Goal: Task Accomplishment & Management: Manage account settings

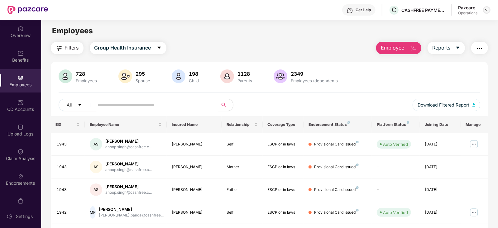
click at [488, 9] on img at bounding box center [486, 9] width 5 height 5
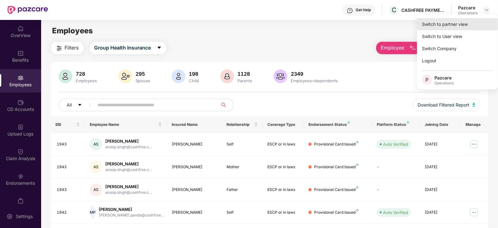
click at [468, 19] on div "Switch to partner view" at bounding box center [457, 24] width 81 height 12
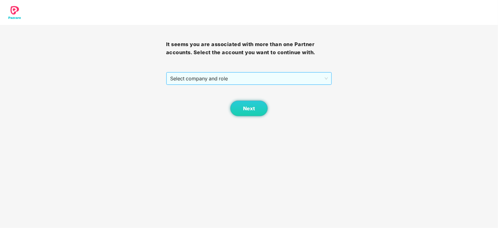
click at [271, 79] on span "Select company and role" at bounding box center [249, 79] width 158 height 12
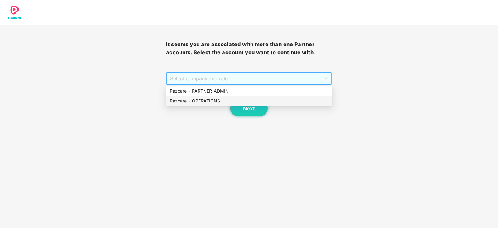
click at [220, 97] on div "Pazcare - OPERATIONS" at bounding box center [249, 101] width 166 height 10
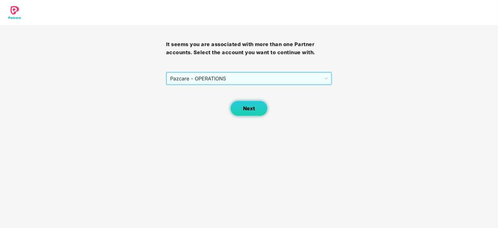
click at [234, 113] on button "Next" at bounding box center [248, 109] width 37 height 16
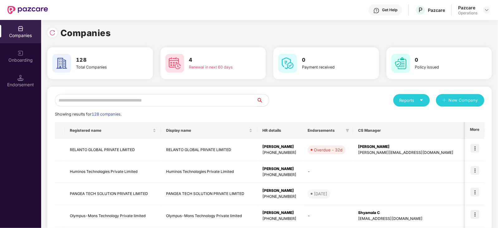
click at [191, 100] on input "text" at bounding box center [156, 100] width 202 height 12
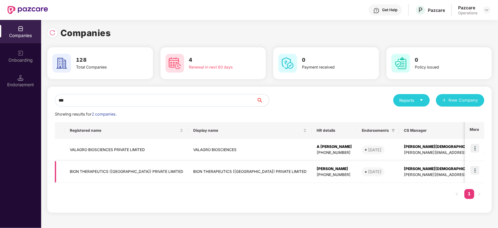
type input "***"
click at [478, 170] on img at bounding box center [474, 170] width 9 height 9
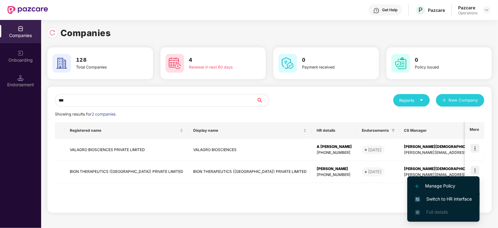
click at [464, 194] on li "Switch to HR interface" at bounding box center [443, 199] width 72 height 13
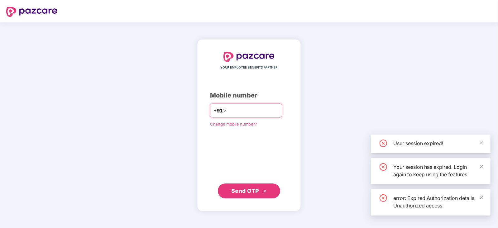
click at [239, 107] on input "number" at bounding box center [253, 111] width 51 height 10
type input "**********"
click at [257, 183] on div "**********" at bounding box center [249, 125] width 78 height 146
click at [257, 185] on button "Send OTP" at bounding box center [249, 190] width 62 height 15
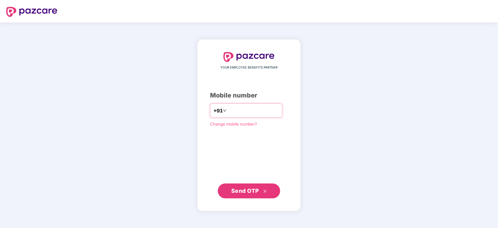
click at [234, 115] on input "number" at bounding box center [253, 111] width 51 height 10
type input "**********"
click at [246, 186] on span "Send OTP" at bounding box center [249, 190] width 36 height 9
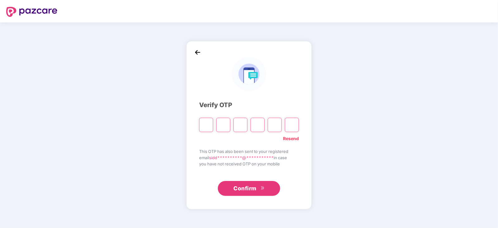
type input "*"
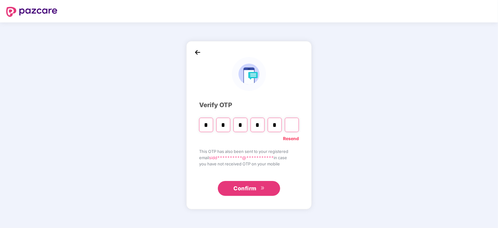
type input "*"
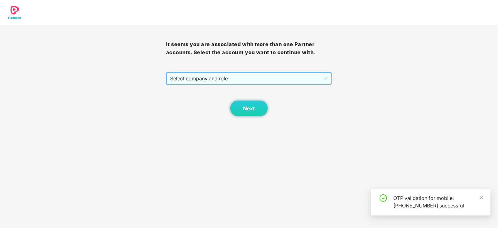
click at [214, 81] on span "Select company and role" at bounding box center [249, 79] width 158 height 12
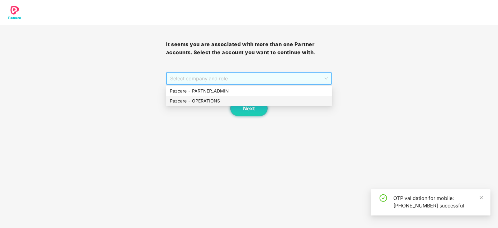
click at [203, 99] on div "Pazcare - OPERATIONS" at bounding box center [249, 101] width 159 height 7
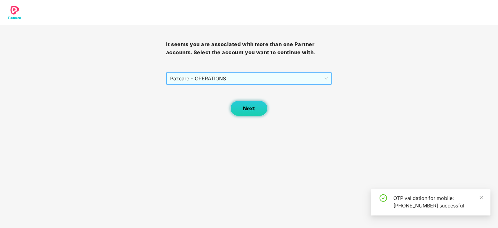
click at [252, 104] on button "Next" at bounding box center [248, 109] width 37 height 16
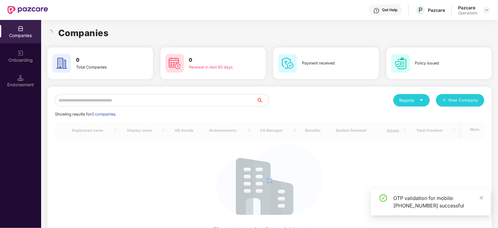
click at [174, 102] on input "text" at bounding box center [156, 100] width 202 height 12
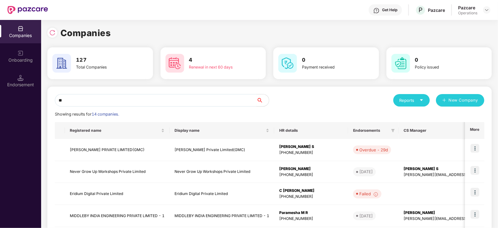
type input "*"
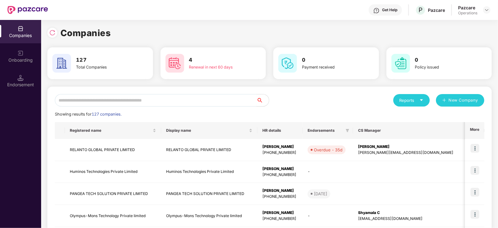
click at [149, 97] on input "text" at bounding box center [156, 100] width 202 height 12
paste input "**********"
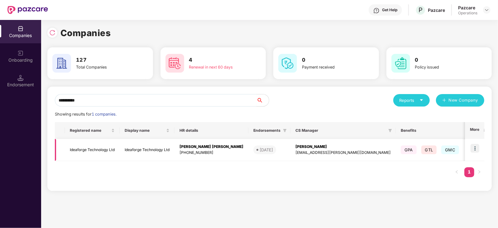
type input "*********"
click at [478, 150] on img at bounding box center [474, 148] width 9 height 9
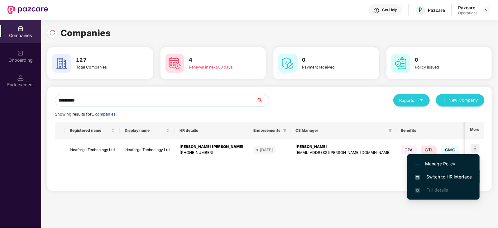
click at [465, 175] on span "Switch to HR interface" at bounding box center [443, 177] width 57 height 7
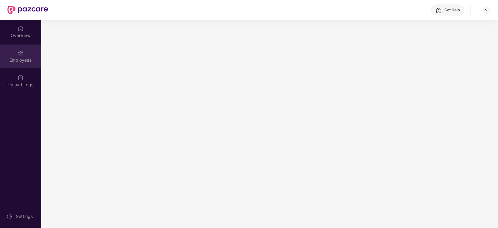
click at [26, 60] on div "Employees" at bounding box center [20, 60] width 41 height 6
click at [33, 87] on div "Upload Logs" at bounding box center [20, 85] width 41 height 6
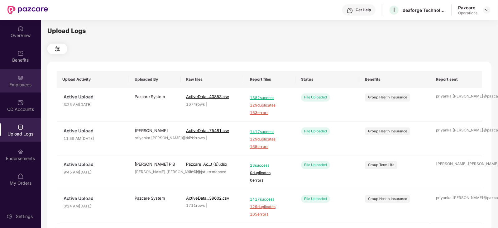
click at [11, 88] on div "Employees" at bounding box center [20, 85] width 41 height 6
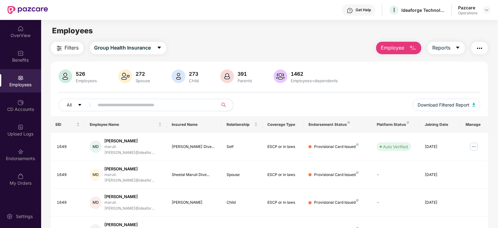
click at [195, 105] on input "text" at bounding box center [154, 104] width 112 height 9
paste input "****"
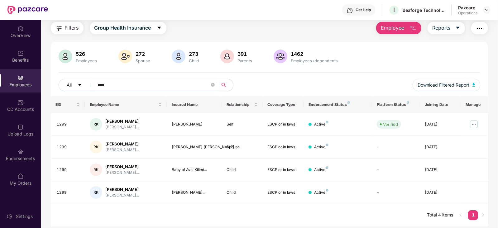
scroll to position [20, 0]
type input "****"
drag, startPoint x: 169, startPoint y: 170, endPoint x: 204, endPoint y: 171, distance: 34.6
click at [204, 171] on td "Baby of Avni Killed..." at bounding box center [194, 170] width 55 height 23
copy div "Baby of Avni Killed"
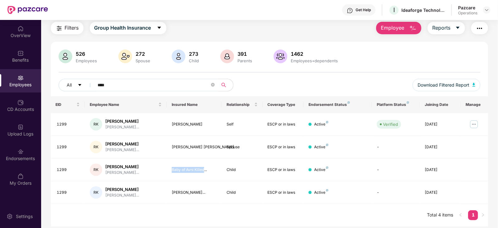
copy div "Baby of Avni Killed"
click at [19, 54] on img at bounding box center [20, 53] width 6 height 6
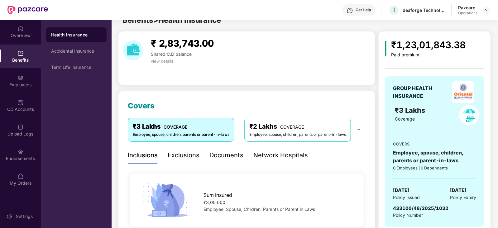
scroll to position [20, 0]
